Goal: Find specific page/section: Find specific page/section

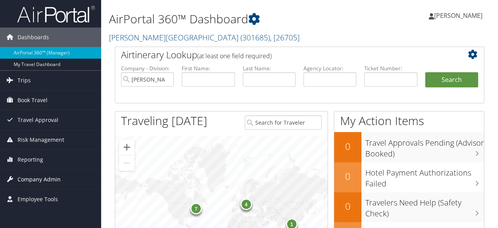
click at [33, 177] on span "Company Admin" at bounding box center [39, 179] width 43 height 19
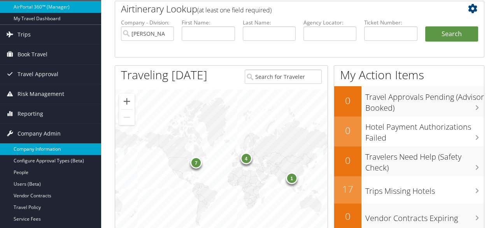
scroll to position [46, 0]
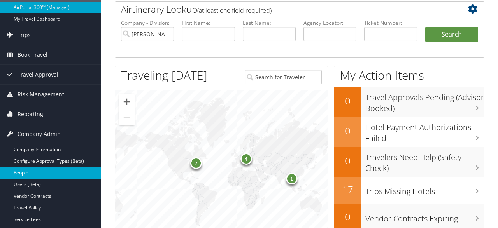
click at [21, 172] on link "People" at bounding box center [50, 173] width 101 height 12
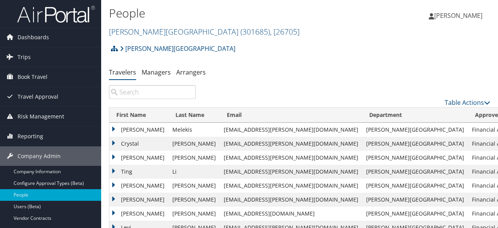
click at [137, 92] on input "search" at bounding box center [152, 92] width 87 height 14
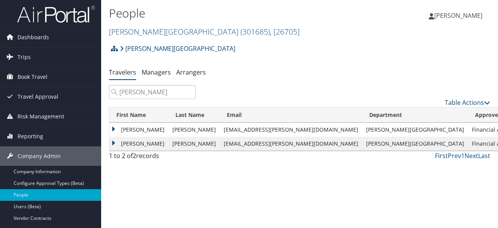
type input "[PERSON_NAME]"
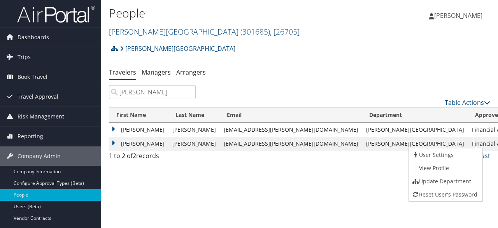
click at [114, 142] on td "Ian" at bounding box center [138, 144] width 59 height 14
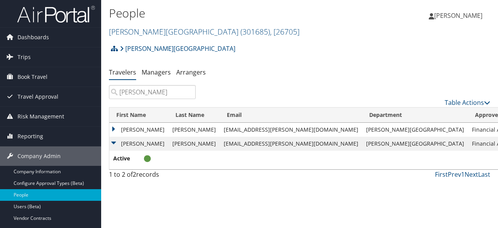
click at [129, 142] on td "Ian" at bounding box center [138, 144] width 59 height 14
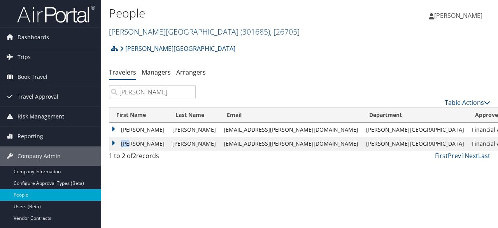
click at [129, 142] on td "Ian" at bounding box center [138, 144] width 59 height 14
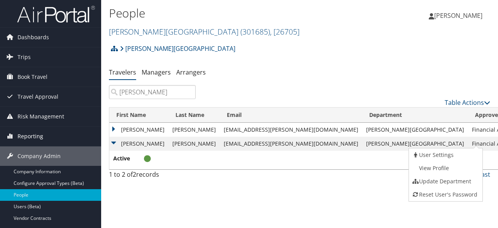
click at [34, 135] on span "Reporting" at bounding box center [31, 136] width 26 height 19
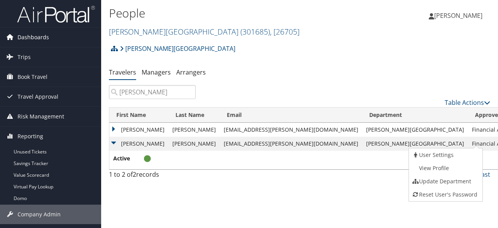
click at [36, 35] on span "Dashboards" at bounding box center [34, 37] width 32 height 19
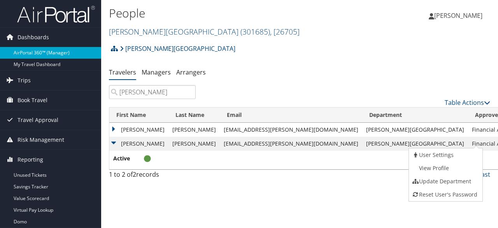
click at [38, 51] on link "AirPortal 360™ (Manager)" at bounding box center [50, 53] width 101 height 12
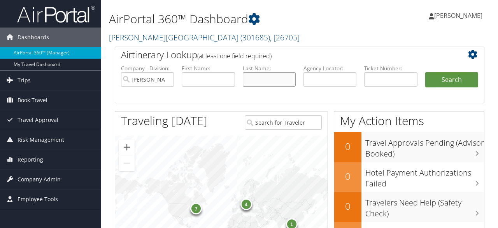
click at [258, 78] on input "text" at bounding box center [269, 79] width 53 height 14
type input "[PERSON_NAME]"
click at [425, 72] on button "Search" at bounding box center [451, 80] width 53 height 16
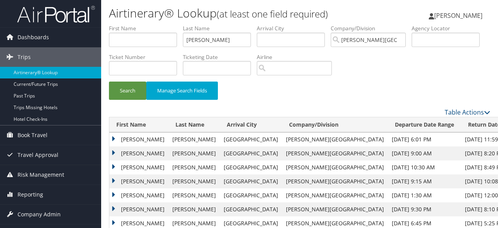
click at [113, 139] on td "IAN D" at bounding box center [138, 140] width 59 height 14
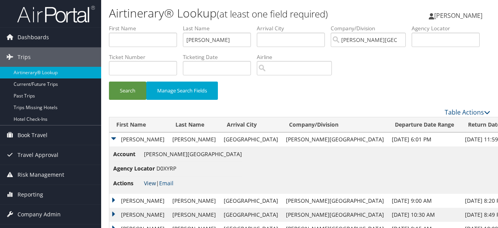
click at [151, 185] on link "View" at bounding box center [150, 183] width 12 height 7
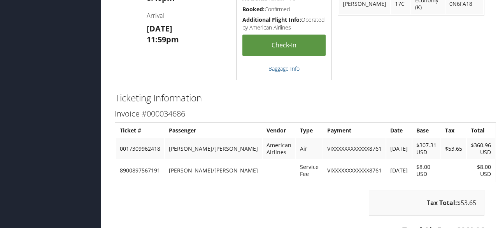
scroll to position [641, 0]
